Goal: Task Accomplishment & Management: Use online tool/utility

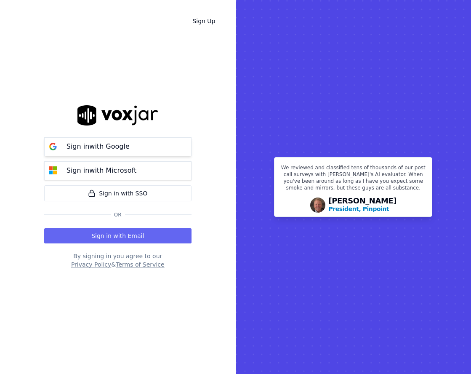
click at [146, 147] on button "Sign in with Google" at bounding box center [117, 146] width 147 height 19
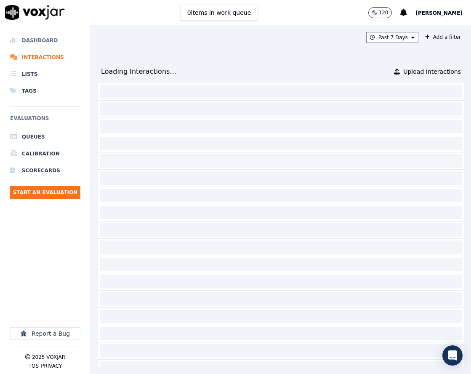
click at [55, 41] on li "Dashboard" at bounding box center [45, 40] width 70 height 17
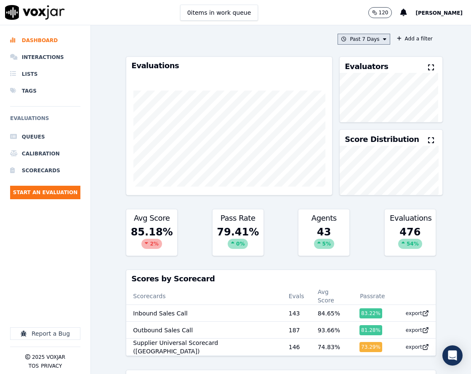
click at [377, 40] on button "Past 7 Days" at bounding box center [364, 39] width 52 height 11
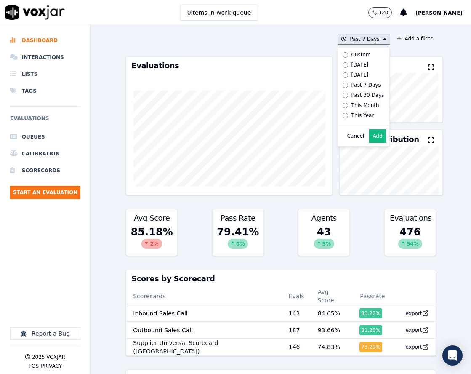
click at [354, 57] on div "Custom" at bounding box center [361, 54] width 19 height 7
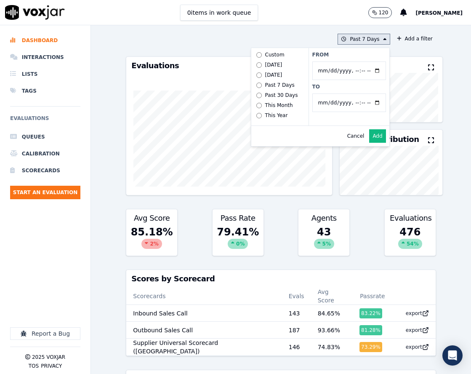
click at [368, 69] on input "From" at bounding box center [349, 70] width 74 height 19
type input "2025-08-21T00:00"
click at [363, 54] on label "From" at bounding box center [349, 54] width 74 height 7
click at [363, 61] on input "From" at bounding box center [349, 70] width 74 height 19
click at [369, 143] on button "Add" at bounding box center [377, 135] width 16 height 13
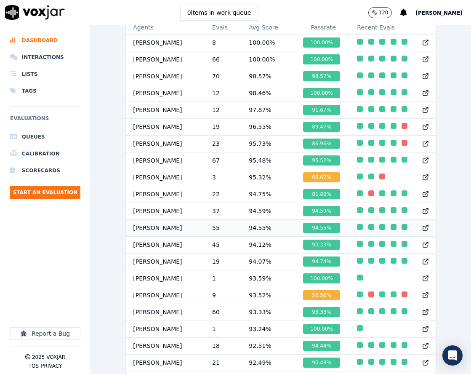
scroll to position [0, 0]
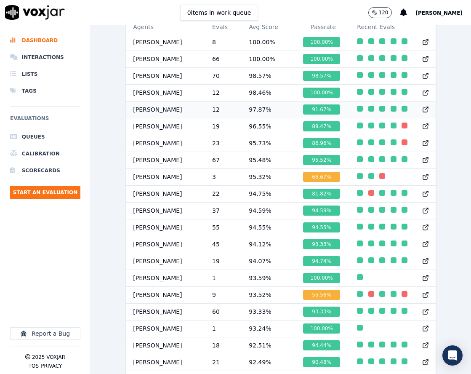
click at [280, 113] on td "97.87 %" at bounding box center [269, 109] width 54 height 17
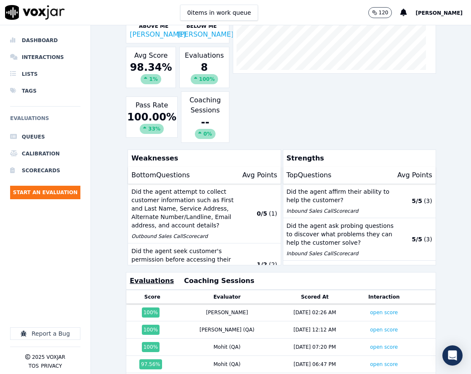
scroll to position [202, 0]
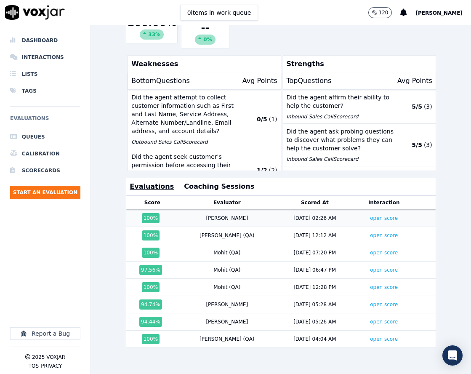
click at [212, 215] on div "[PERSON_NAME]" at bounding box center [227, 218] width 42 height 7
